Goal: Communication & Community: Connect with others

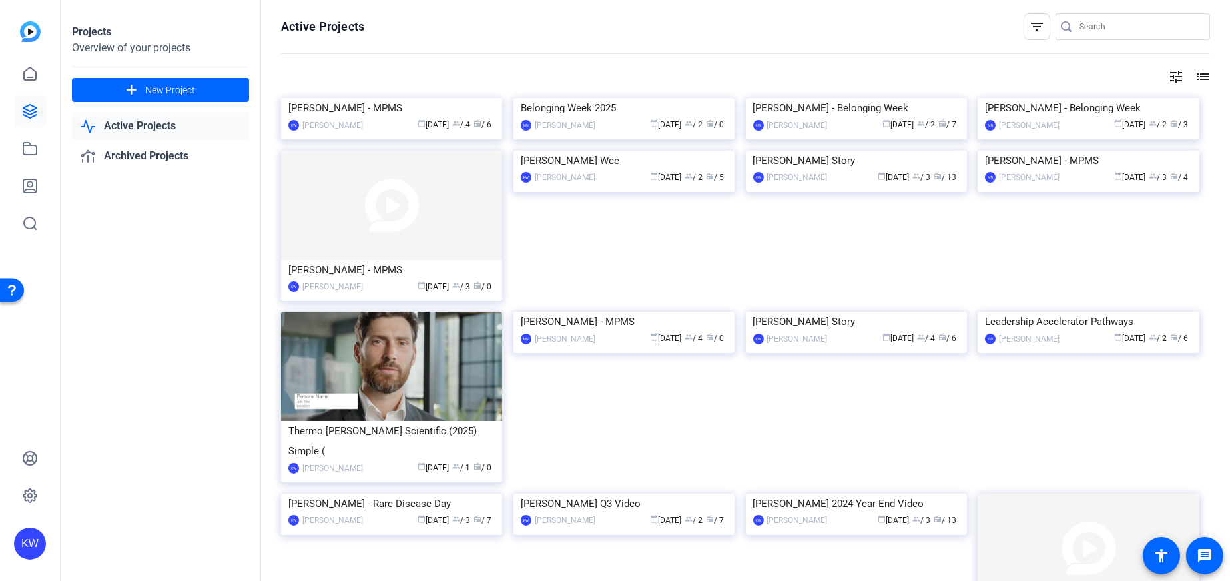
click at [359, 98] on img at bounding box center [391, 98] width 221 height 0
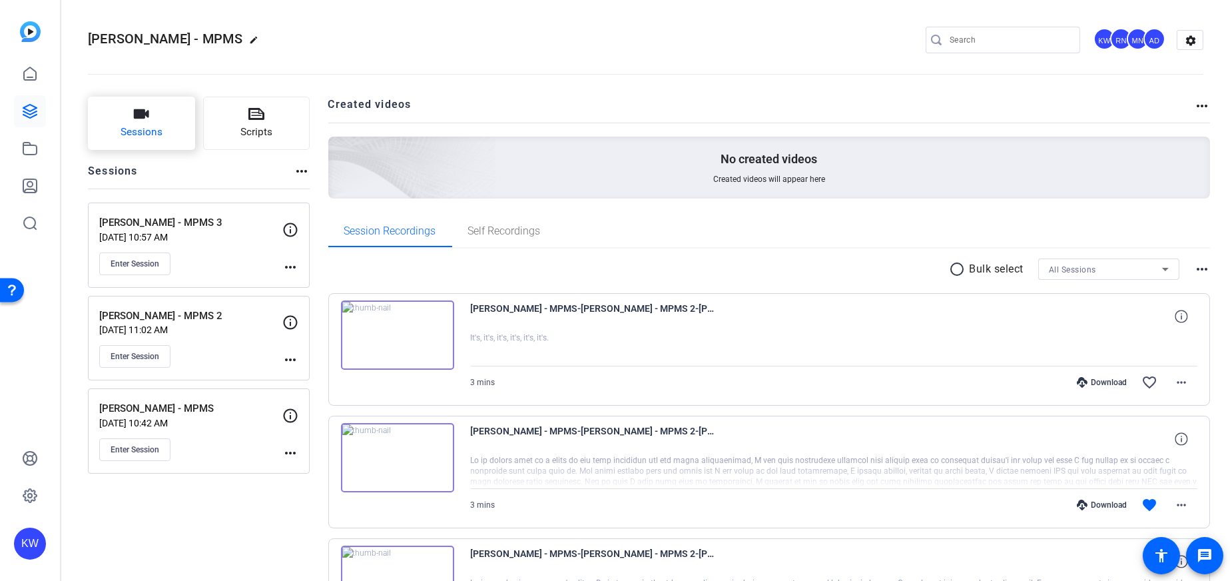
click at [155, 117] on button "Sessions" at bounding box center [141, 123] width 107 height 53
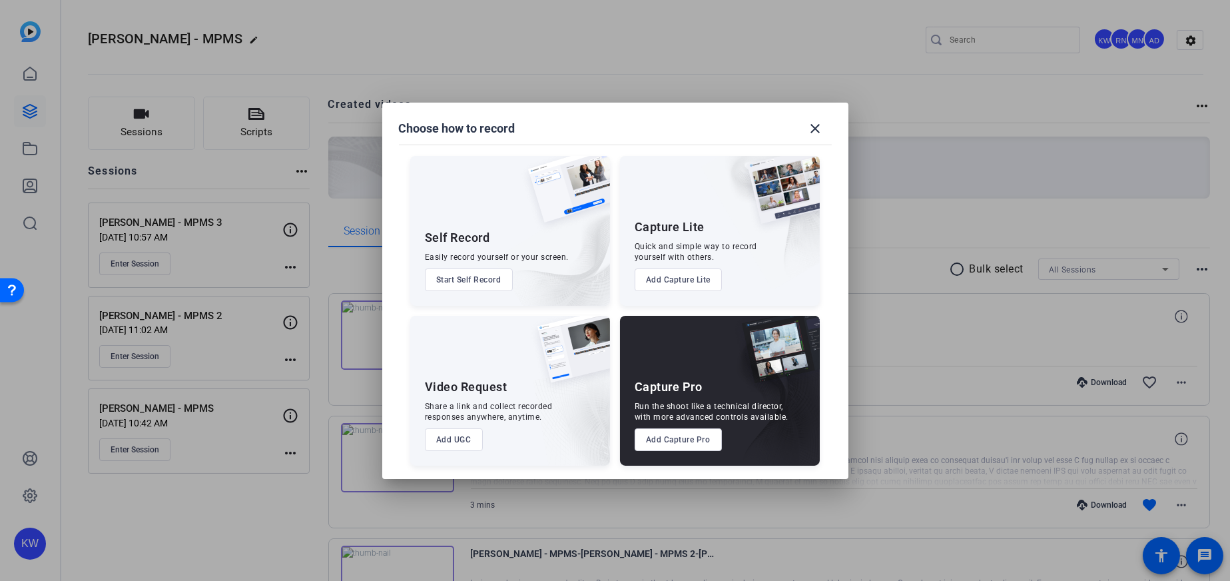
click at [674, 437] on button "Add Capture Pro" at bounding box center [678, 439] width 87 height 23
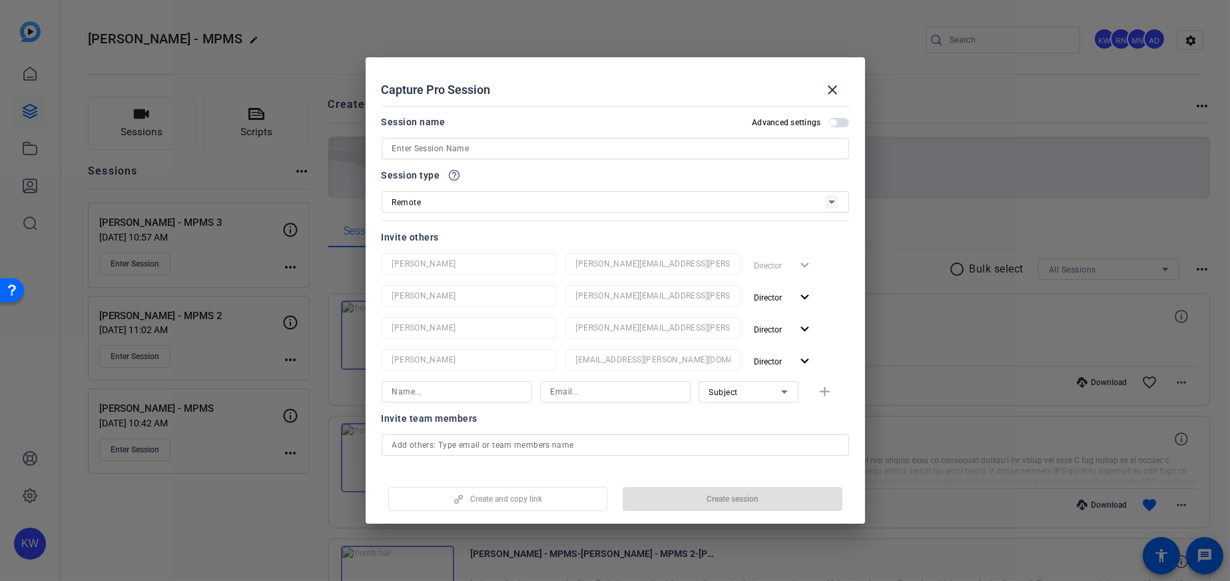
click at [435, 140] on div at bounding box center [615, 148] width 446 height 21
click at [435, 140] on input at bounding box center [615, 148] width 446 height 16
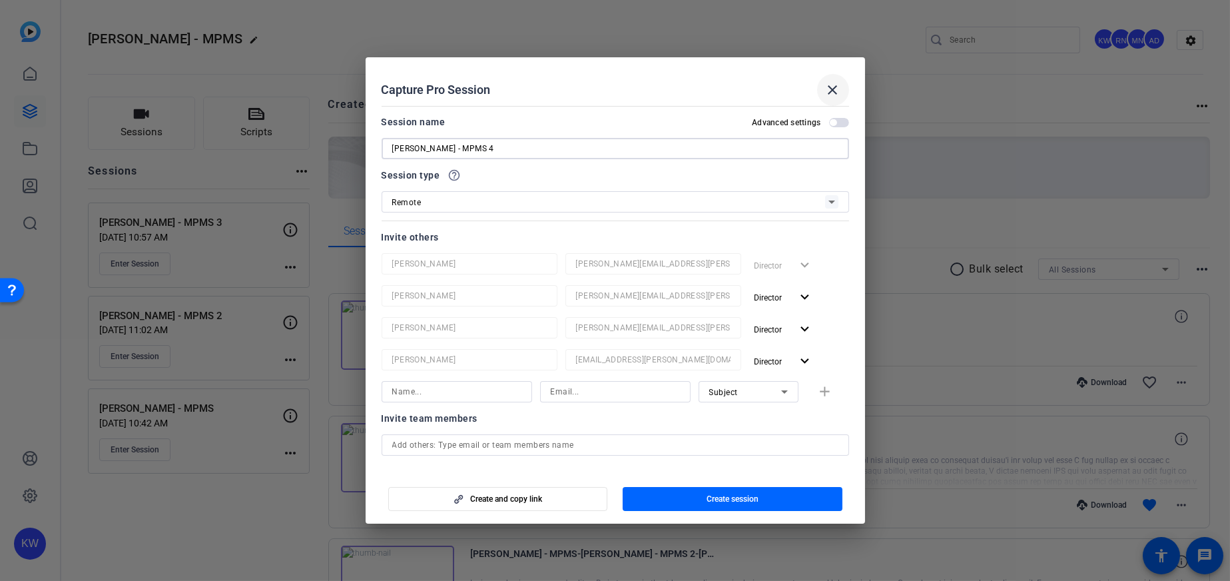
type input "[PERSON_NAME] - MPMS 4"
drag, startPoint x: 836, startPoint y: 84, endPoint x: 429, endPoint y: 210, distance: 425.2
click at [836, 85] on mat-icon "close" at bounding box center [833, 90] width 16 height 16
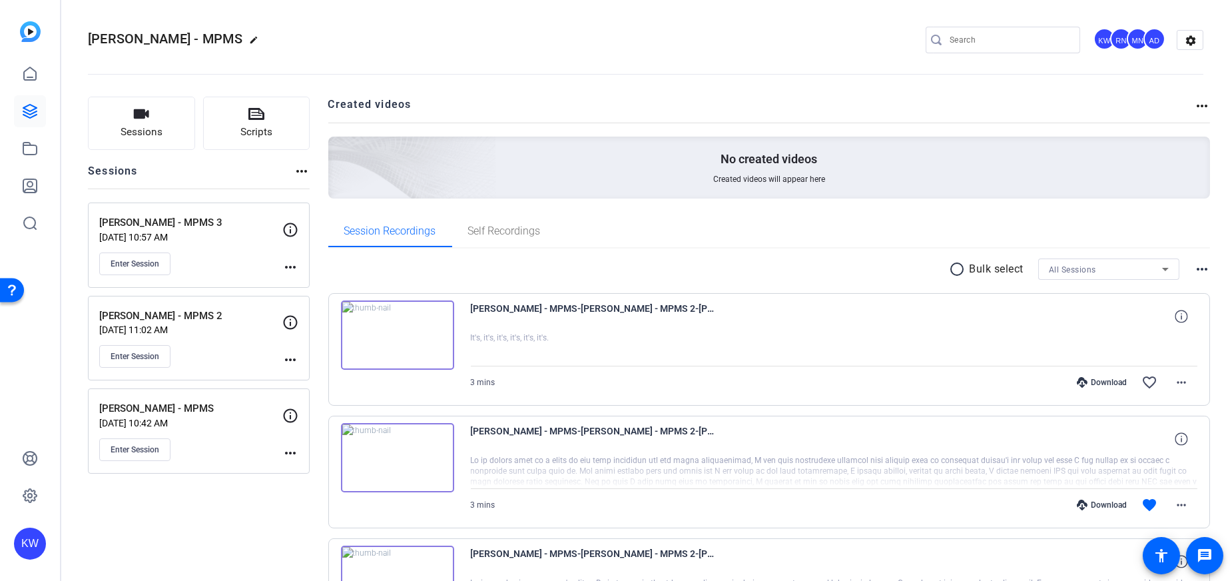
click at [142, 229] on p "[PERSON_NAME] - MPMS 3" at bounding box center [190, 222] width 183 height 15
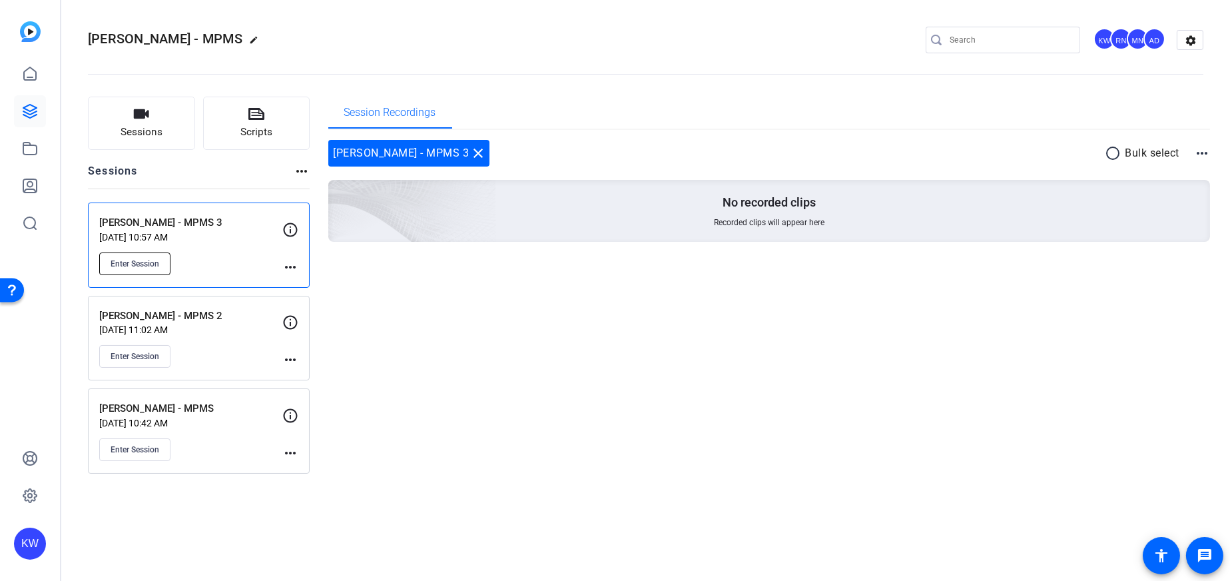
click at [134, 258] on span "Enter Session" at bounding box center [135, 263] width 49 height 11
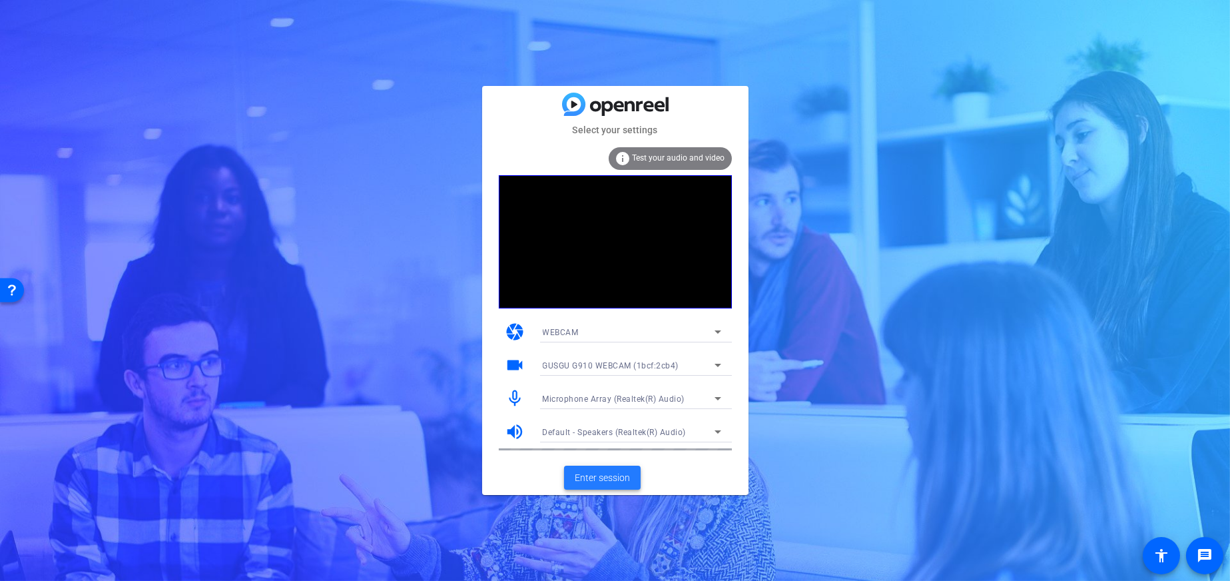
click at [591, 471] on span "Enter session" at bounding box center [602, 478] width 55 height 14
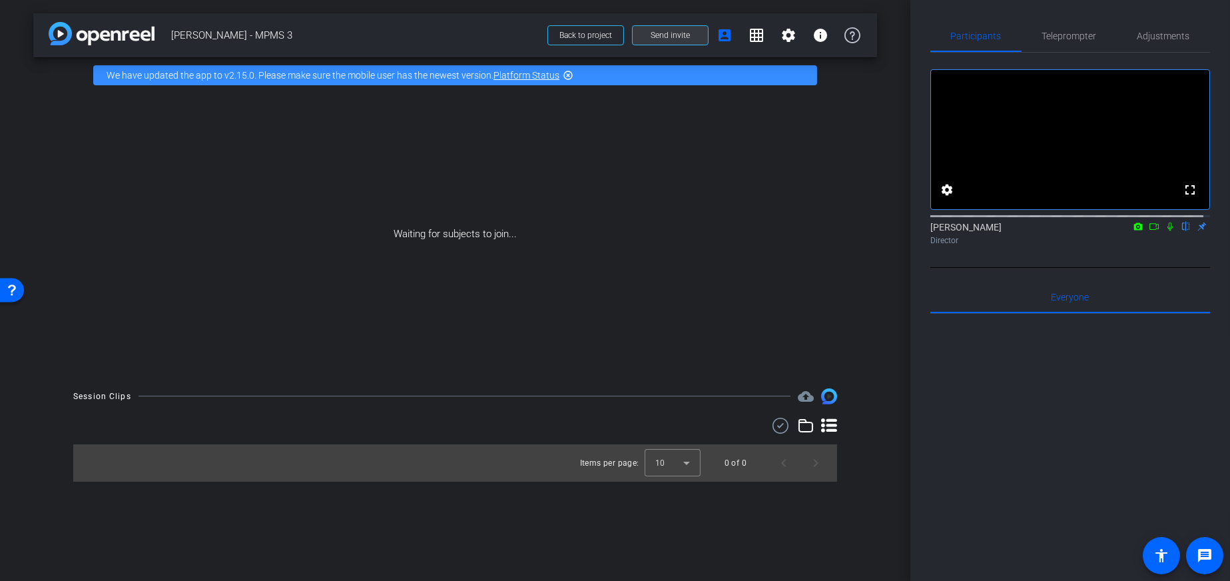
click at [650, 31] on span at bounding box center [670, 35] width 75 height 32
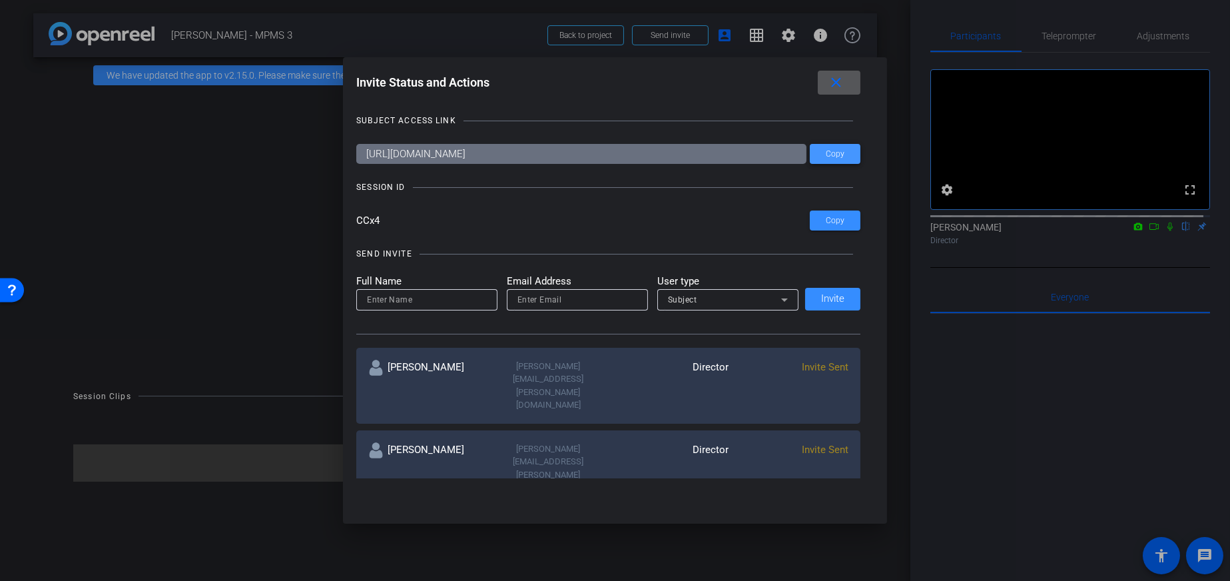
click at [830, 148] on span at bounding box center [835, 154] width 51 height 32
click at [130, 270] on div at bounding box center [615, 290] width 1230 height 581
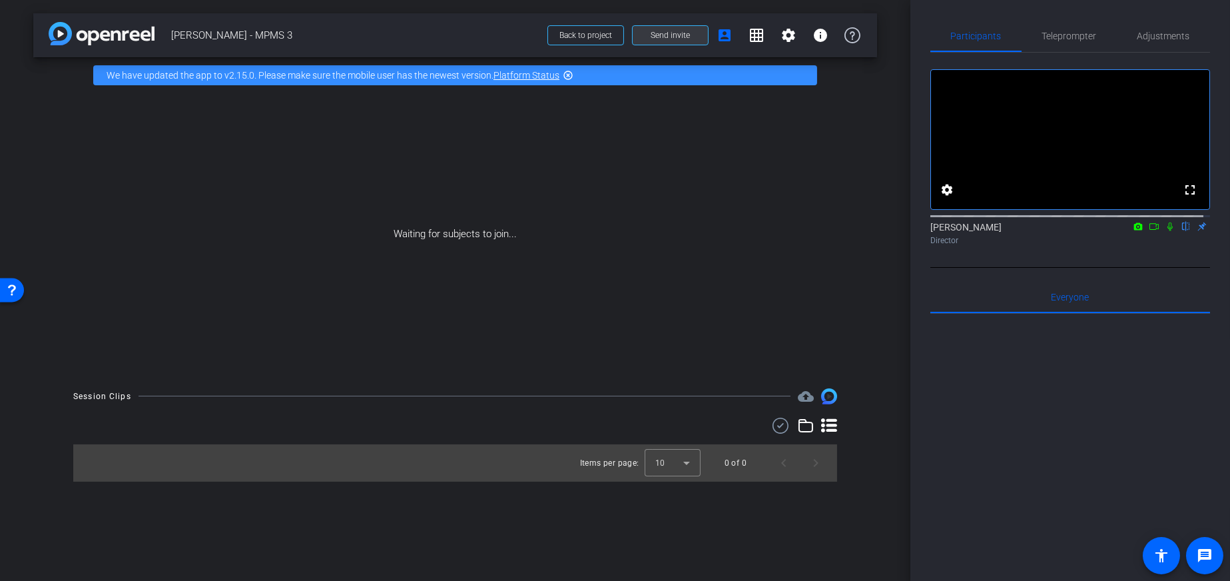
click at [676, 34] on span "Send invite" at bounding box center [670, 35] width 39 height 11
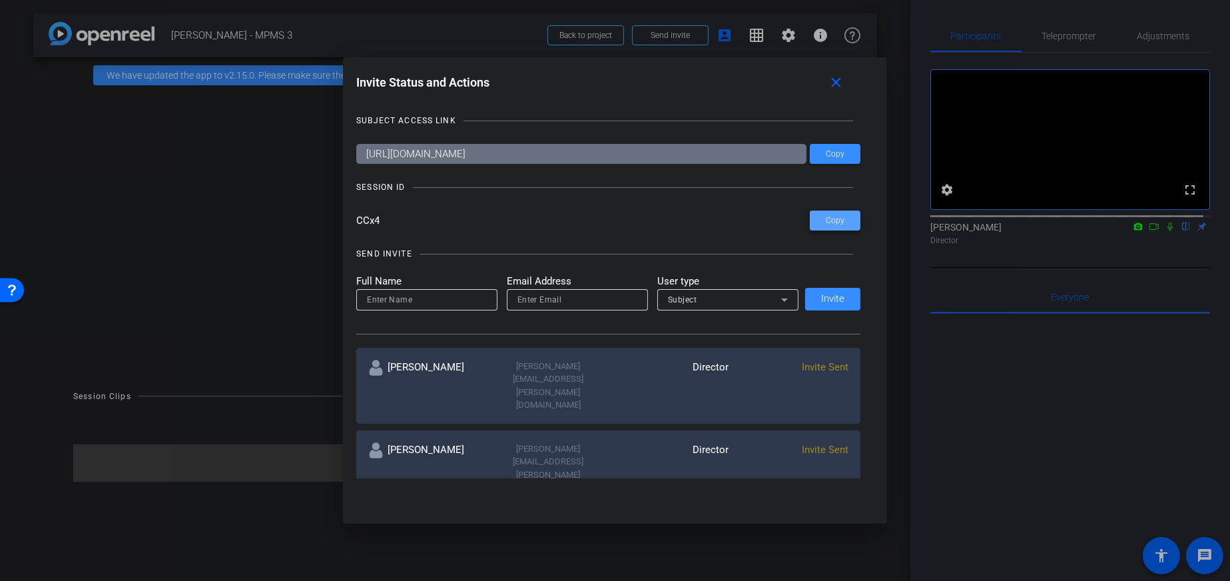
click at [822, 219] on span at bounding box center [835, 220] width 51 height 32
